Goal: Information Seeking & Learning: Learn about a topic

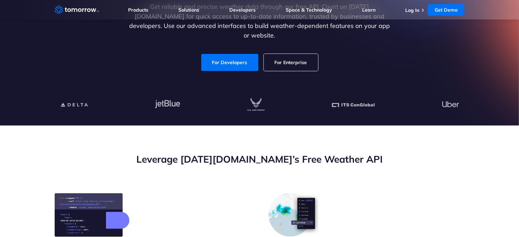
scroll to position [119, 0]
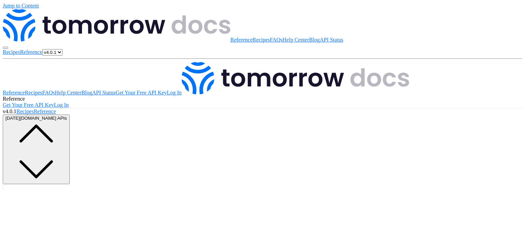
scroll to position [368, 0]
